Goal: Manage account settings

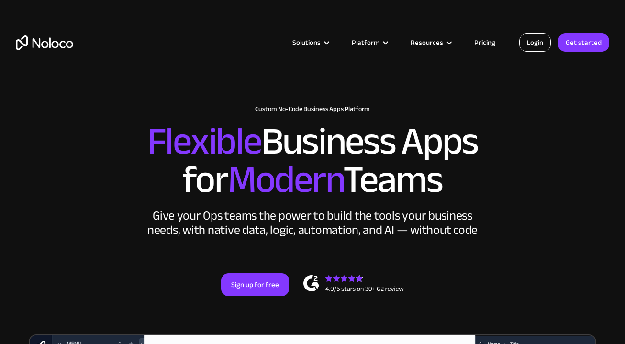
click at [534, 44] on link "Login" at bounding box center [535, 43] width 32 height 18
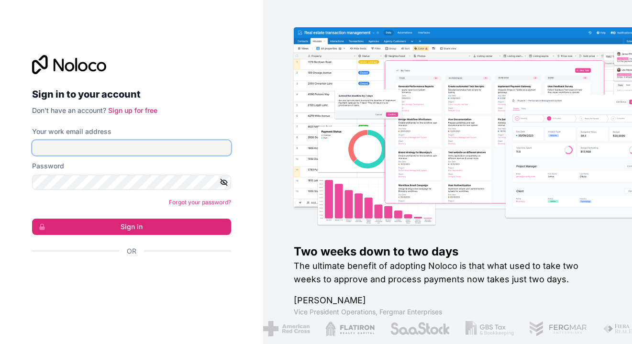
click at [82, 141] on input "Your work email address" at bounding box center [131, 147] width 199 height 15
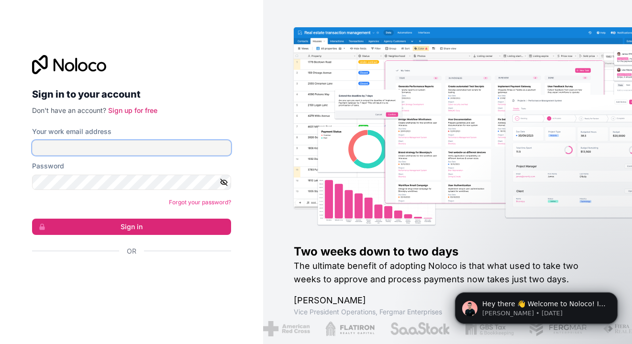
type input "[PERSON_NAME][EMAIL_ADDRESS][DOMAIN_NAME]"
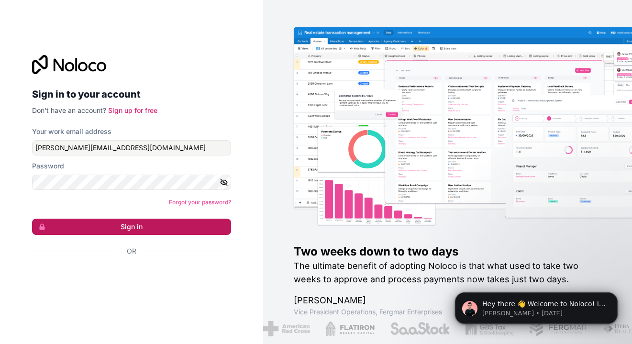
click at [100, 225] on button "Sign in" at bounding box center [131, 227] width 199 height 16
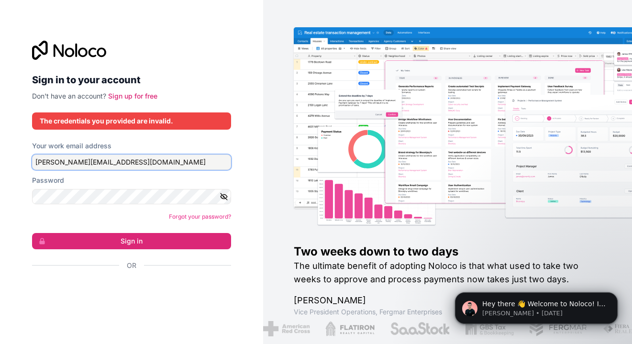
click at [140, 163] on input "[PERSON_NAME][EMAIL_ADDRESS][DOMAIN_NAME]" at bounding box center [131, 162] width 199 height 15
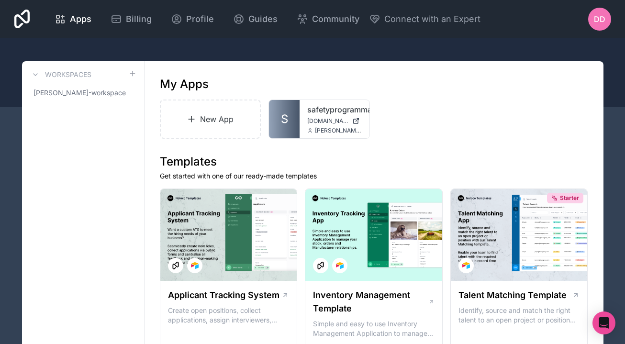
click at [602, 18] on span "DD" at bounding box center [599, 18] width 11 height 11
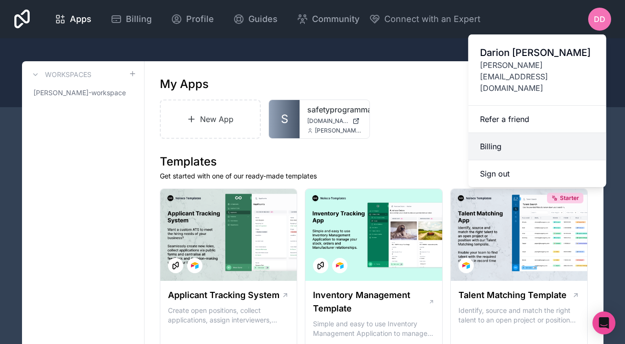
click at [512, 133] on link "Billing" at bounding box center [538, 146] width 138 height 27
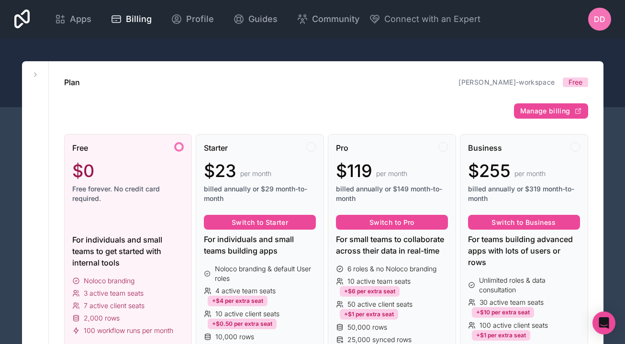
click at [599, 28] on div "DD" at bounding box center [599, 19] width 23 height 23
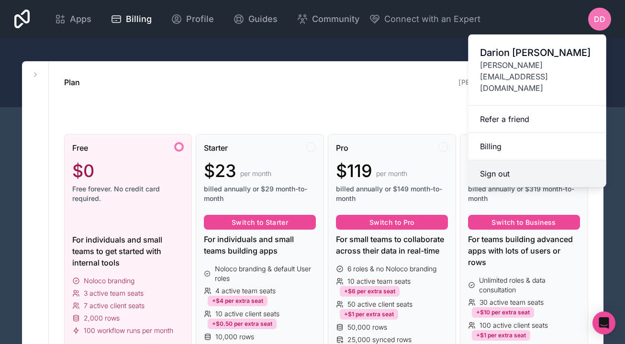
click at [520, 160] on button "Sign out" at bounding box center [538, 173] width 138 height 27
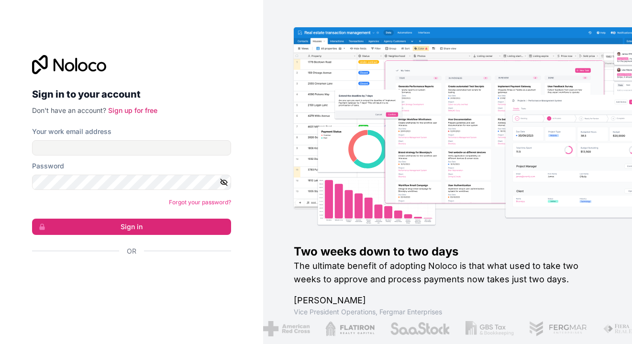
click at [142, 158] on form "Your work email address Password Forgot your password? Sign in Or" at bounding box center [131, 208] width 199 height 163
click at [142, 150] on input "Your work email address" at bounding box center [131, 147] width 199 height 15
type input "darion@"
